Goal: Navigation & Orientation: Find specific page/section

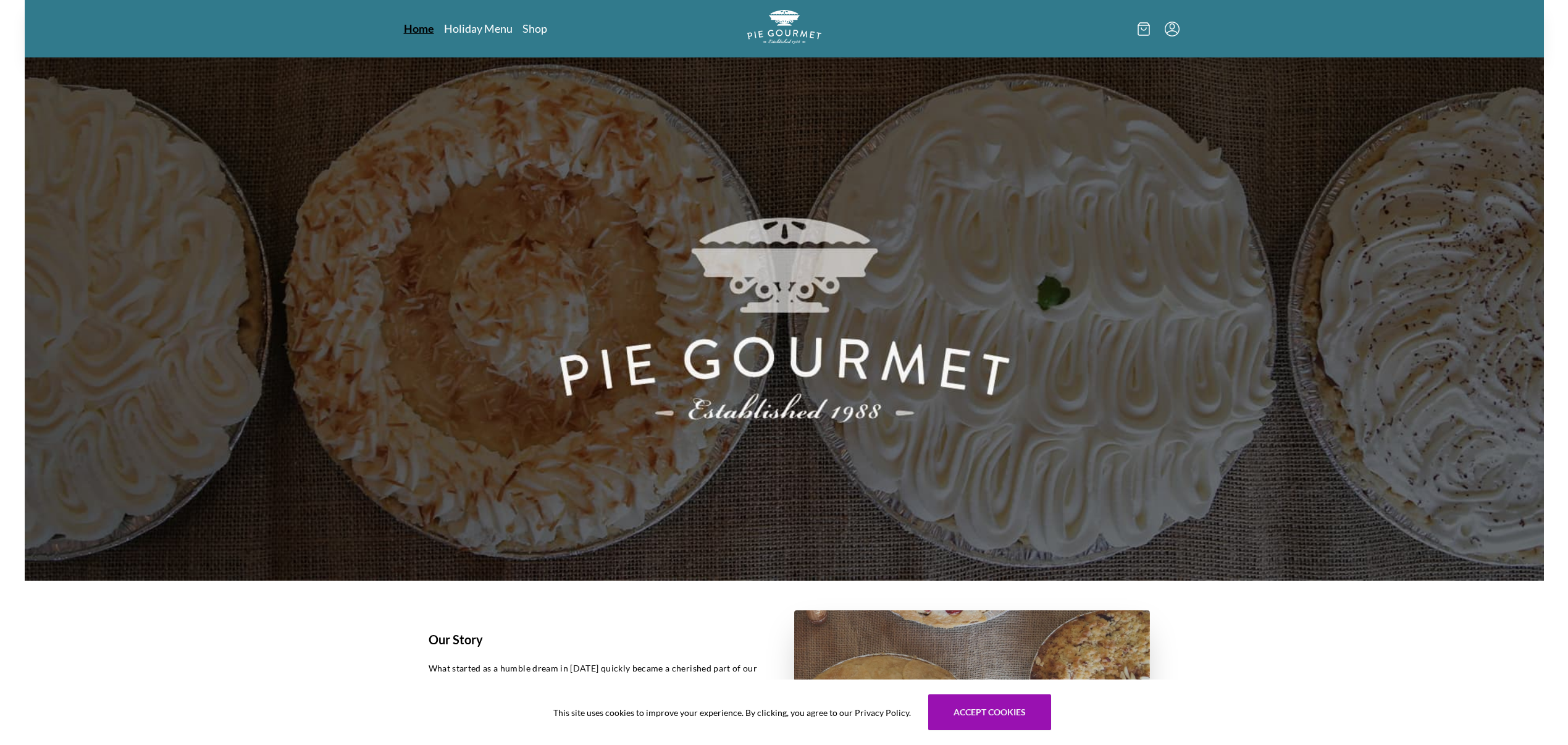
scroll to position [12, 0]
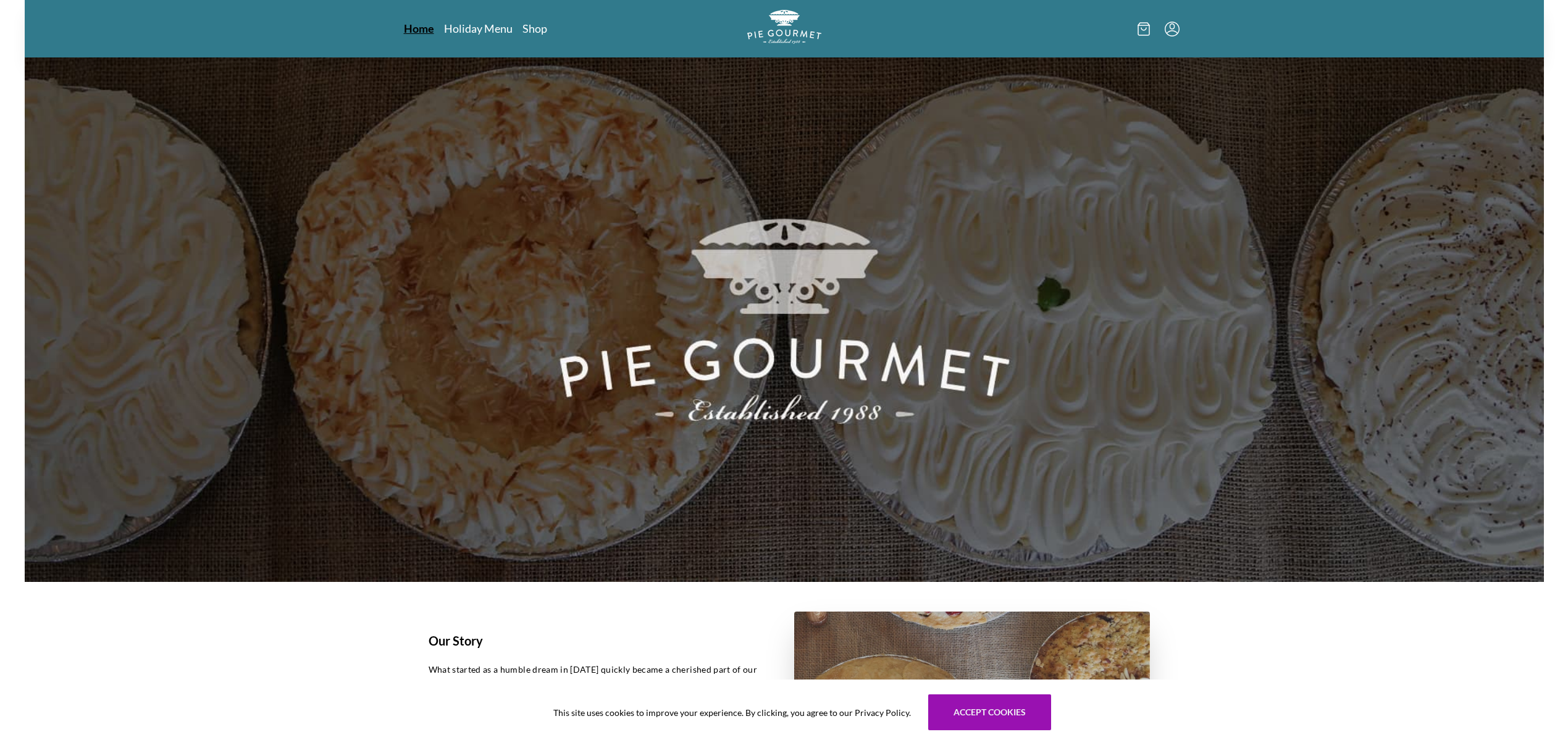
click at [423, 28] on link "Home" at bounding box center [419, 28] width 30 height 15
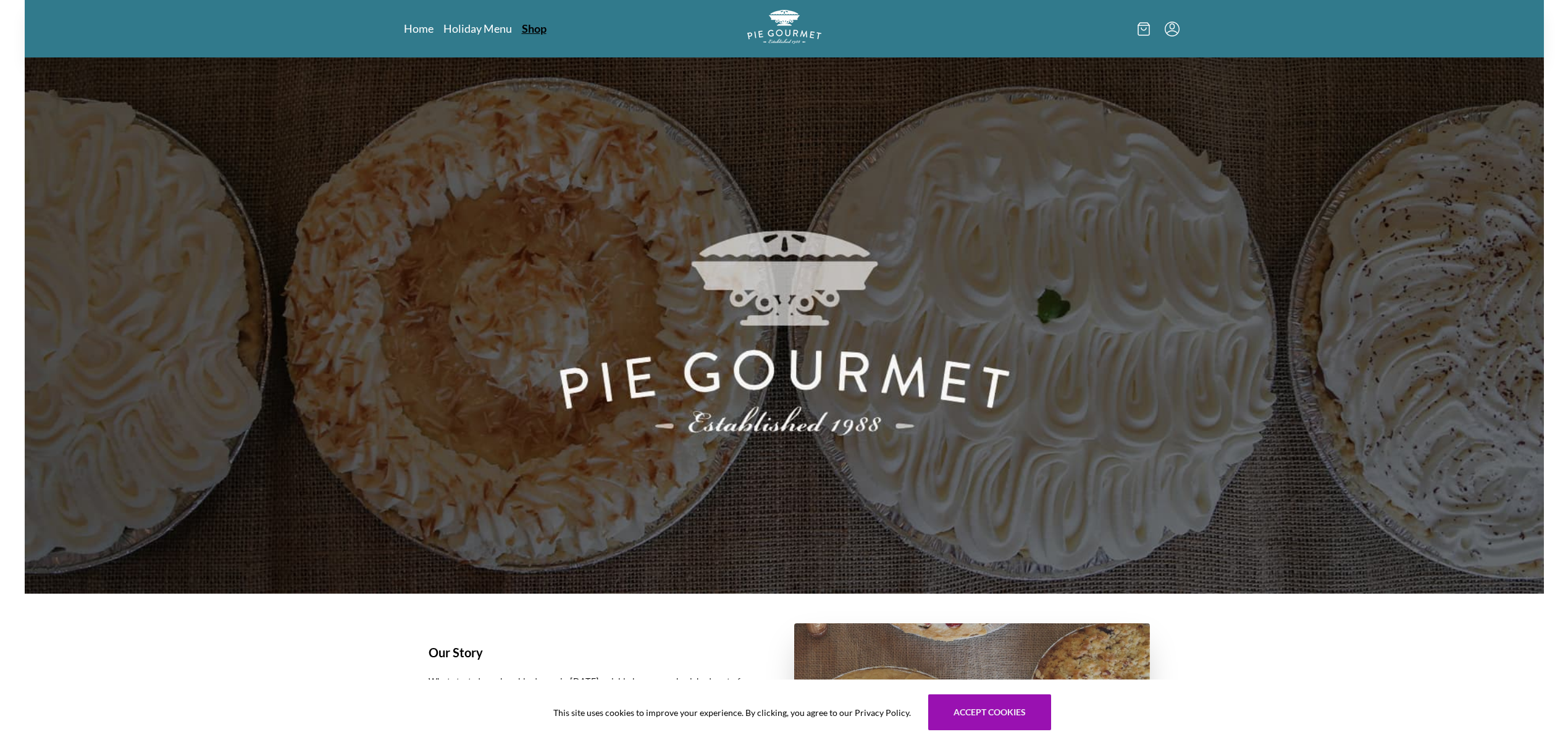
click at [541, 30] on link "Shop" at bounding box center [534, 28] width 25 height 15
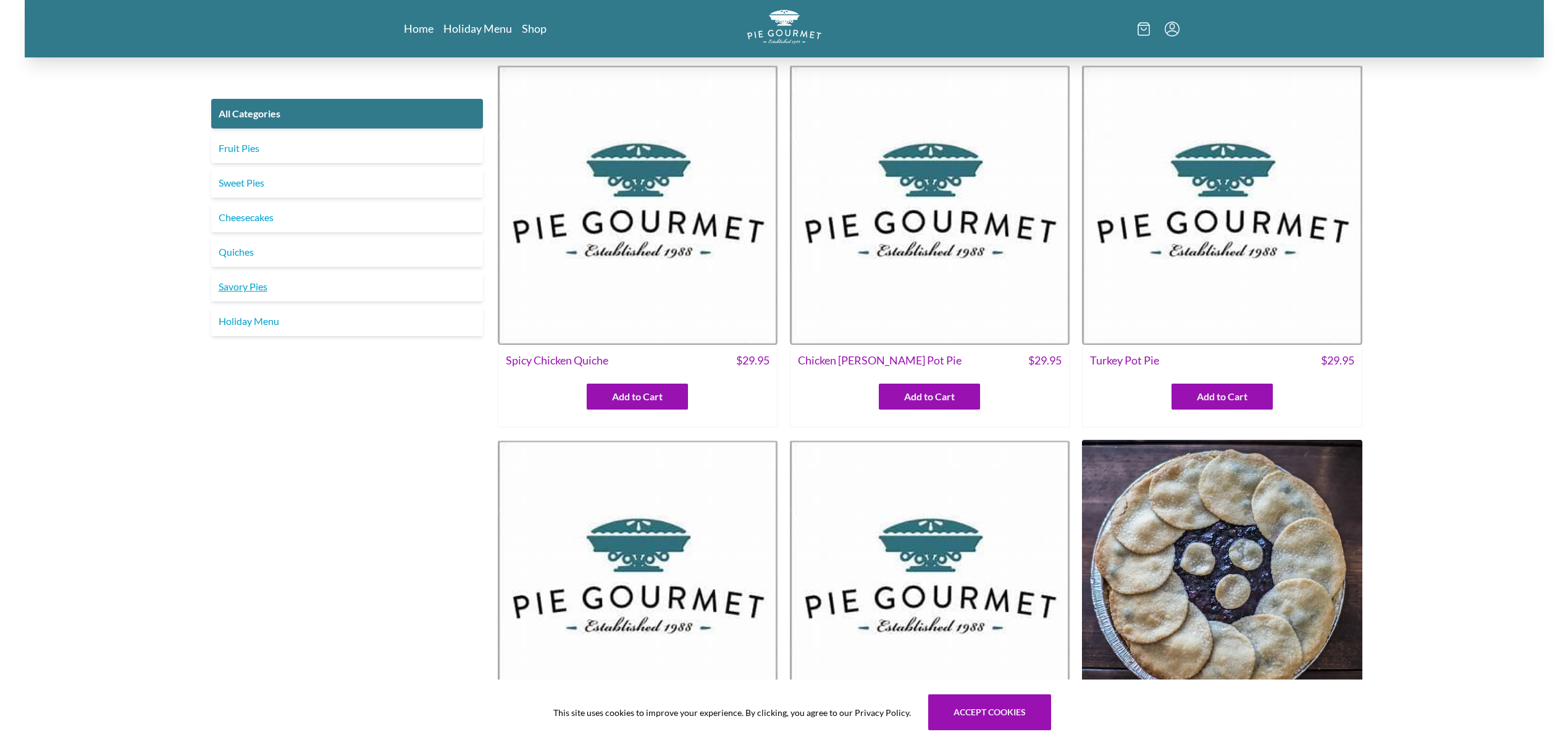
click at [254, 291] on link "Savory Pies" at bounding box center [347, 286] width 272 height 29
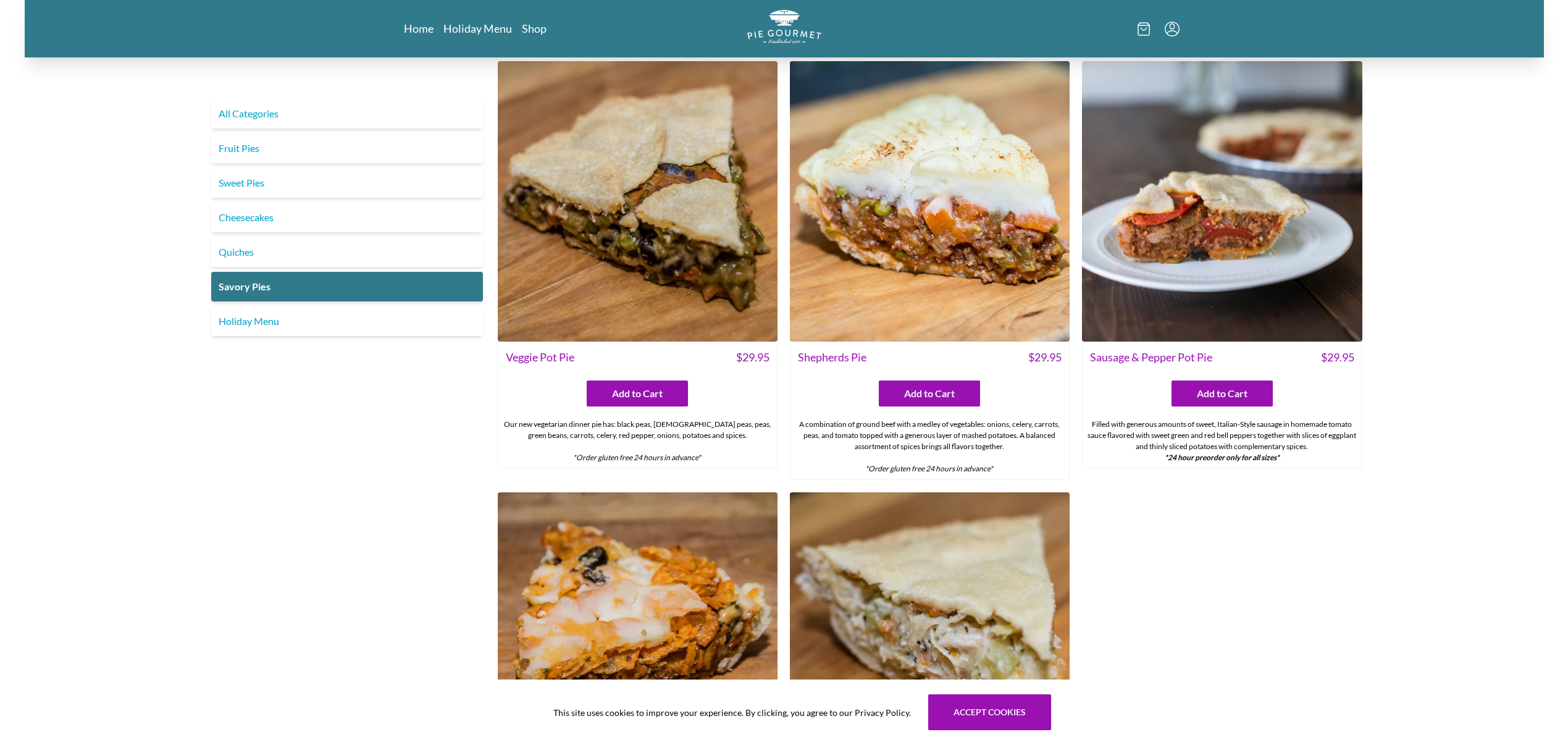
scroll to position [388, 0]
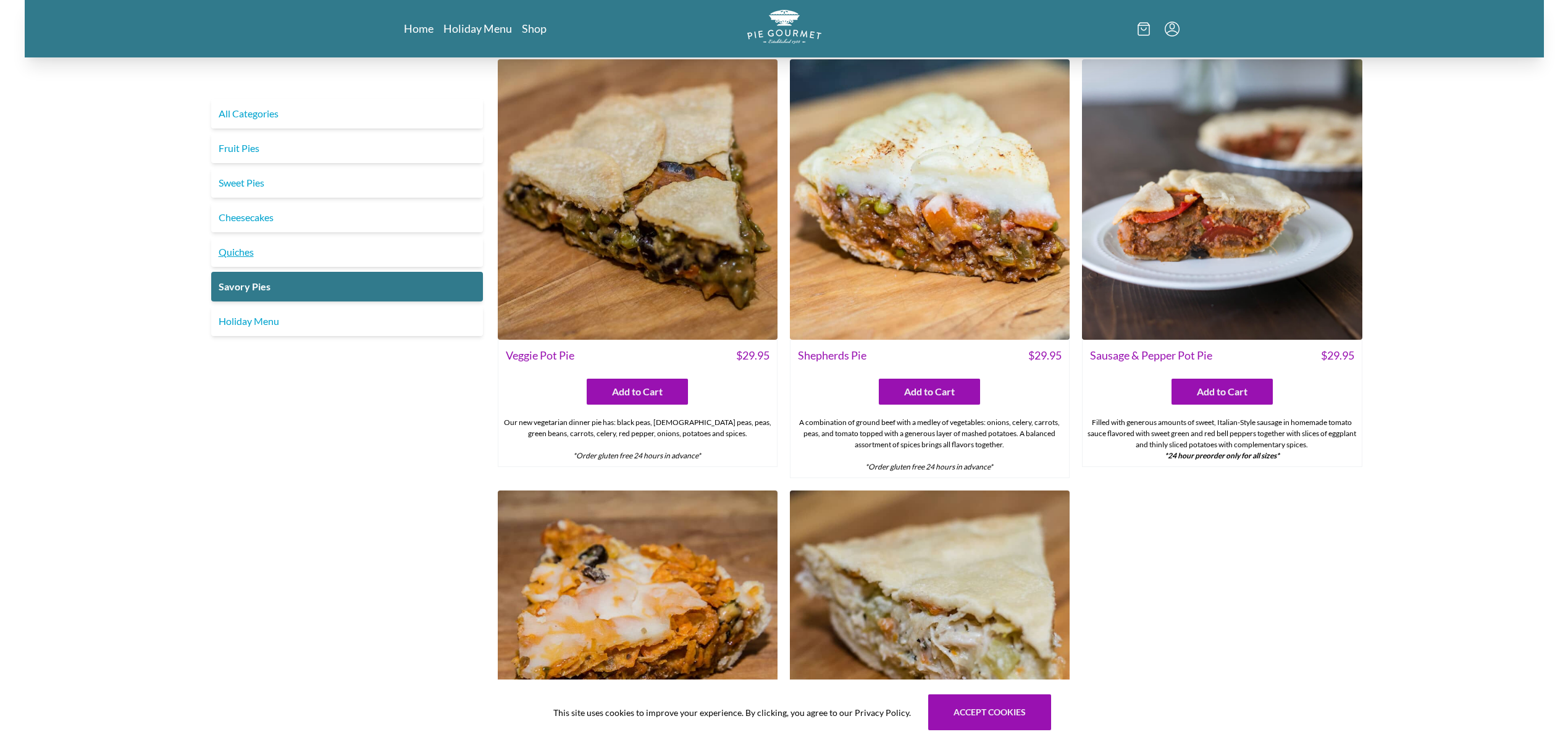
click at [254, 258] on link "Quiches" at bounding box center [347, 251] width 272 height 29
